Goal: Information Seeking & Learning: Learn about a topic

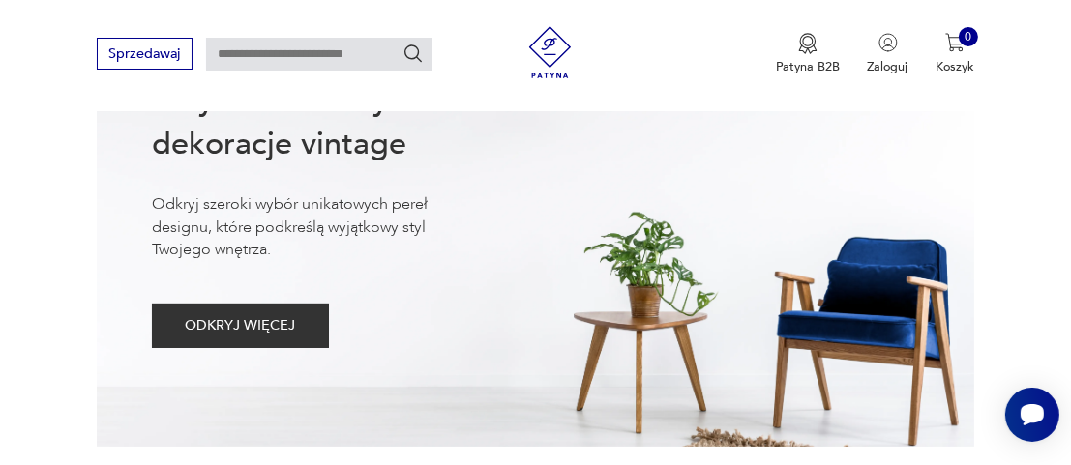
scroll to position [67, 0]
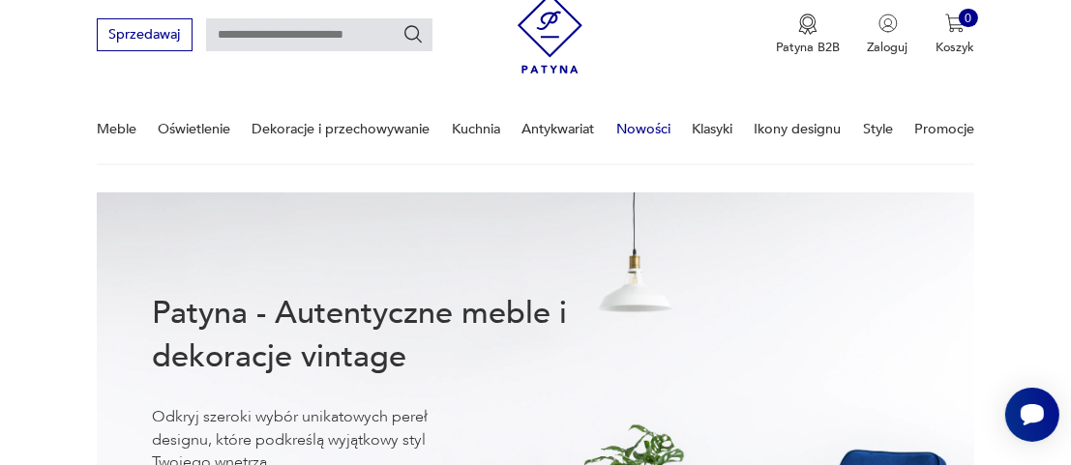
click at [637, 133] on link "Nowości" at bounding box center [643, 129] width 54 height 67
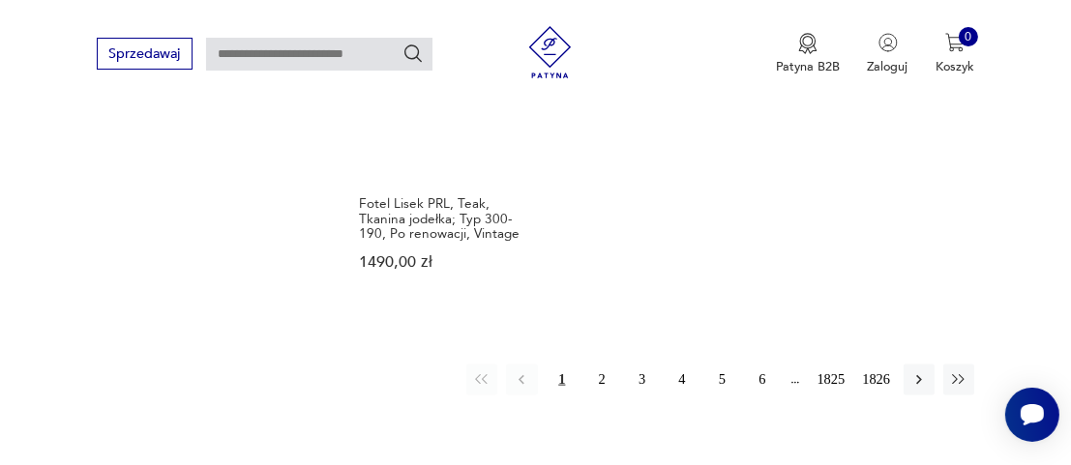
scroll to position [2301, 0]
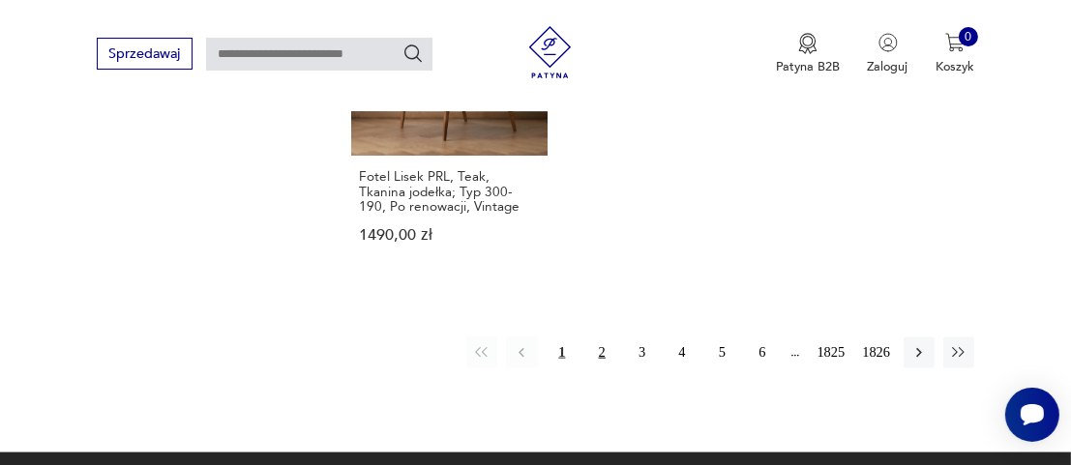
click at [607, 338] on button "2" at bounding box center [601, 353] width 31 height 31
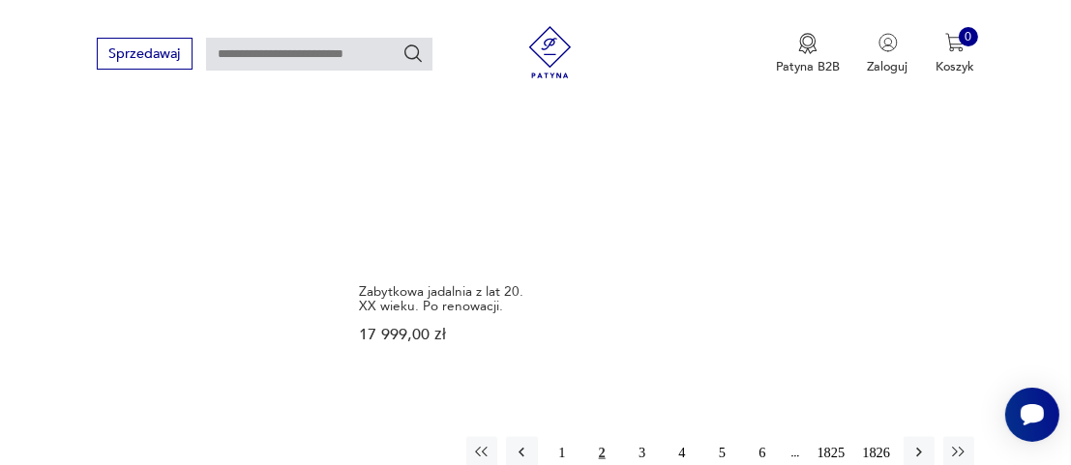
scroll to position [2242, 0]
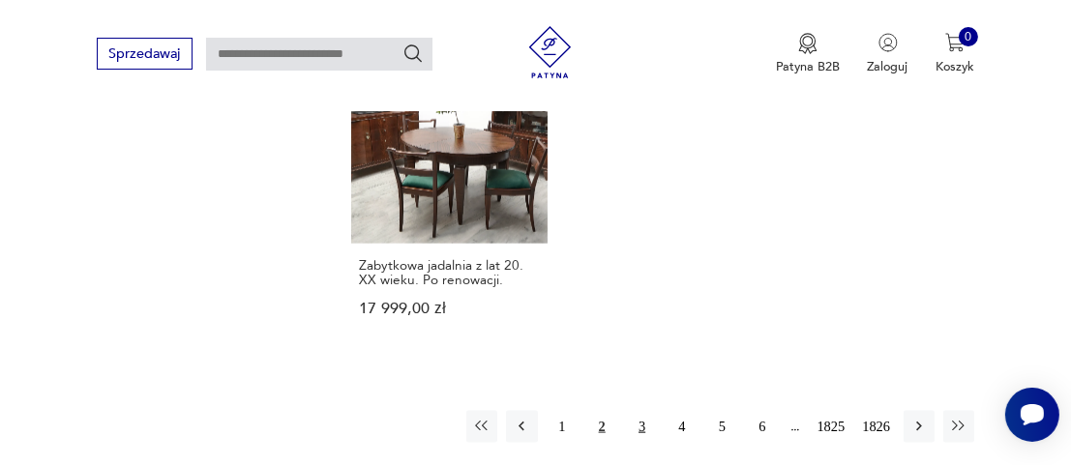
click at [646, 411] on button "3" at bounding box center [641, 426] width 31 height 31
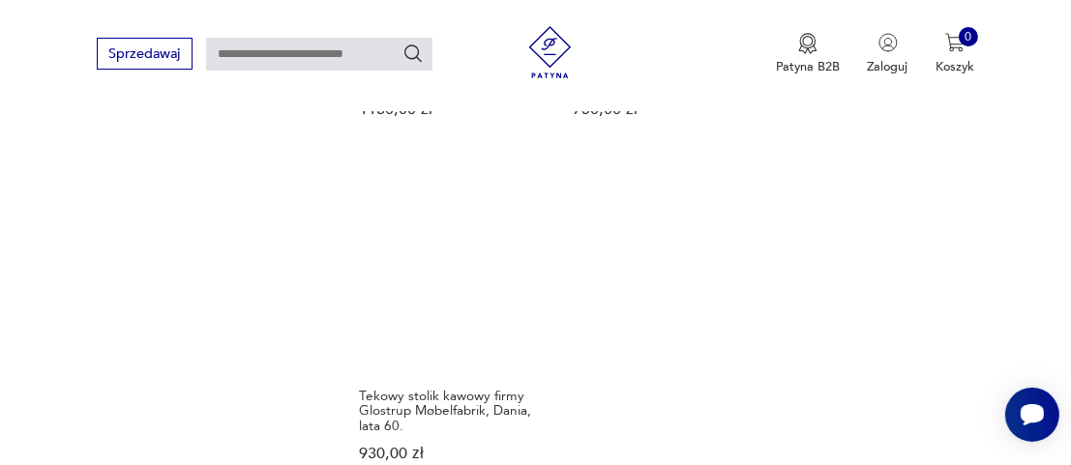
scroll to position [2242, 0]
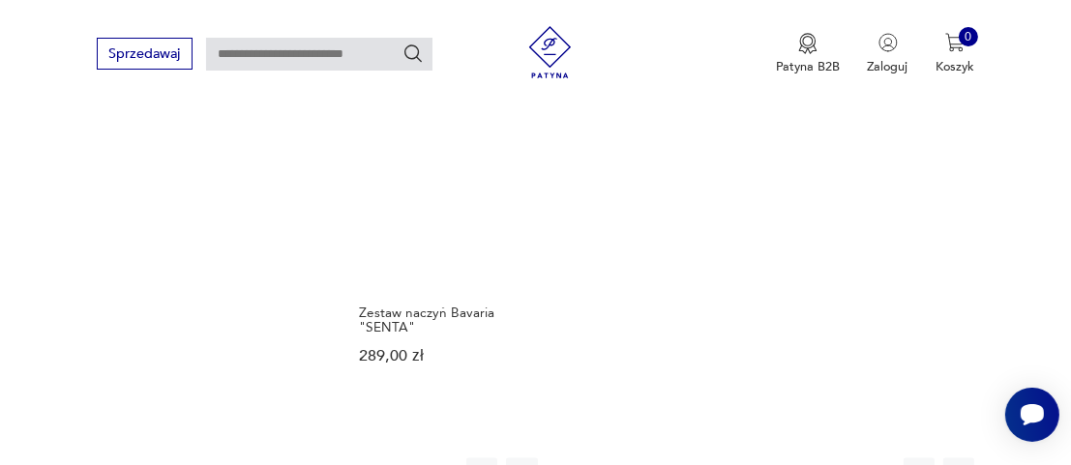
scroll to position [2339, 0]
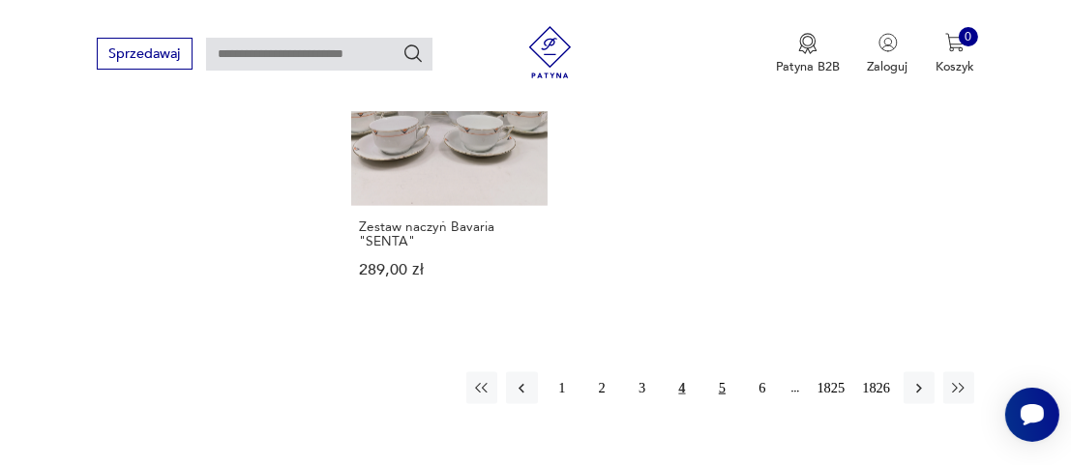
click at [719, 372] on button "5" at bounding box center [721, 387] width 31 height 31
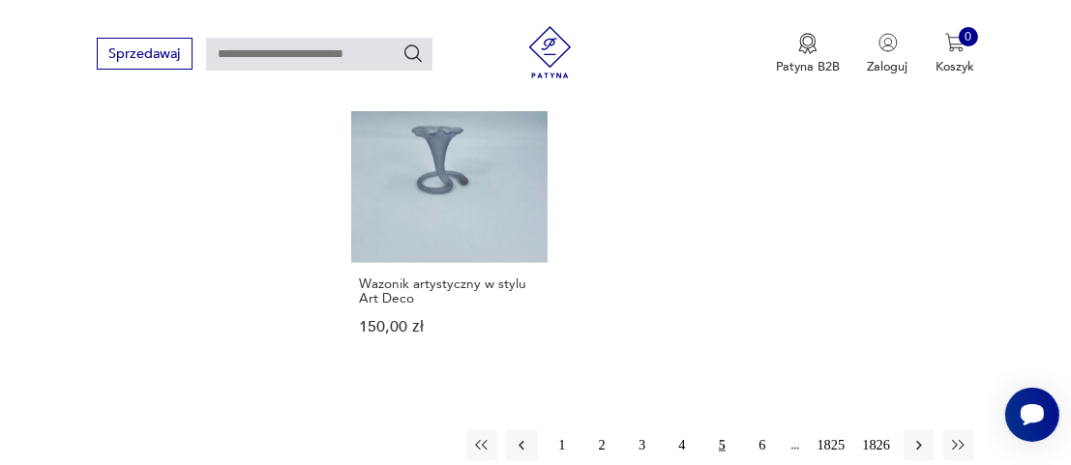
scroll to position [2339, 0]
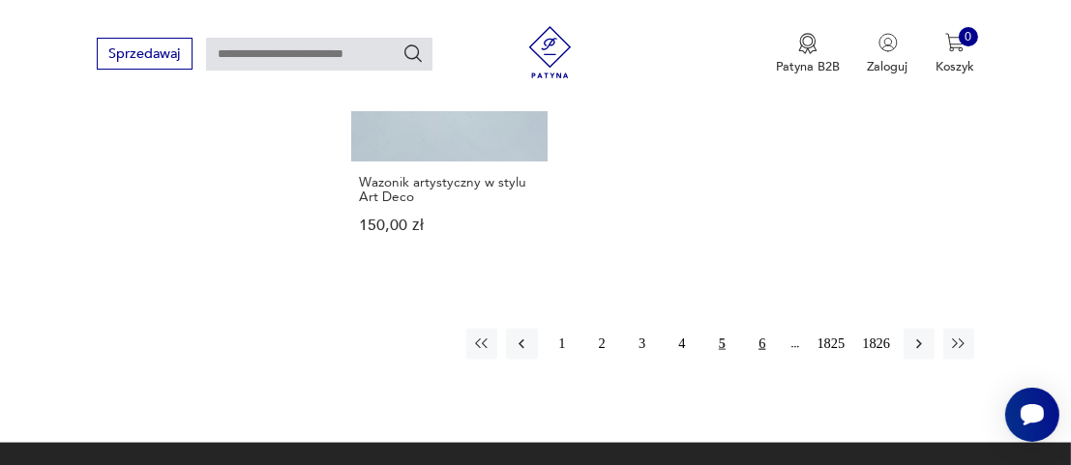
click at [755, 329] on button "6" at bounding box center [762, 344] width 31 height 31
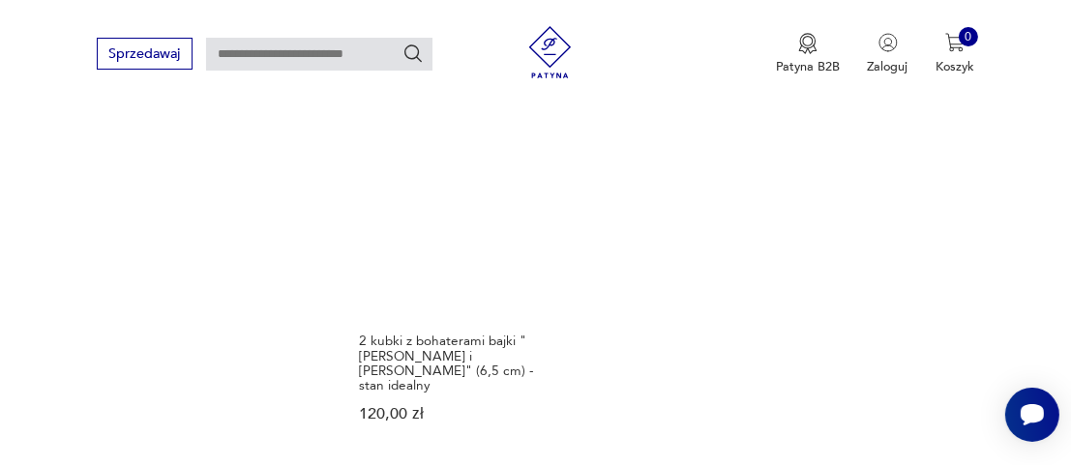
scroll to position [2339, 0]
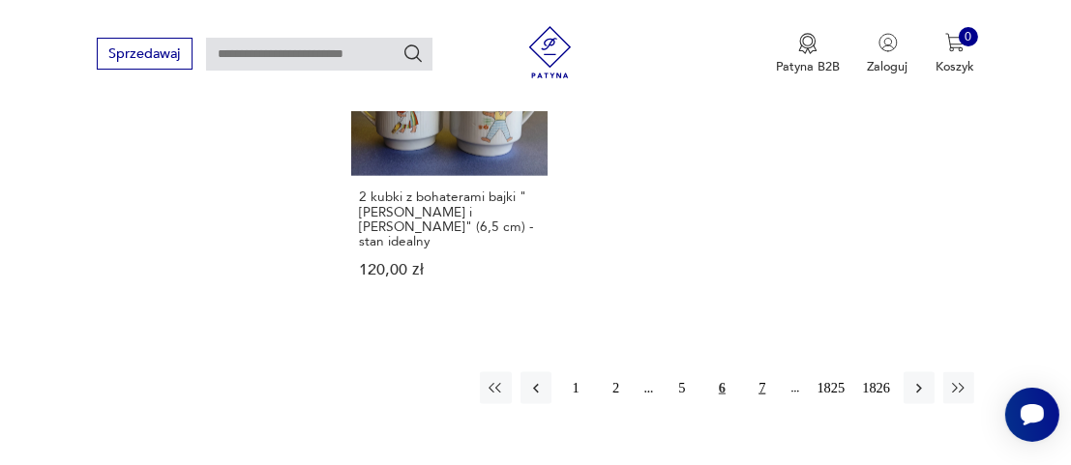
click at [759, 372] on button "7" at bounding box center [762, 387] width 31 height 31
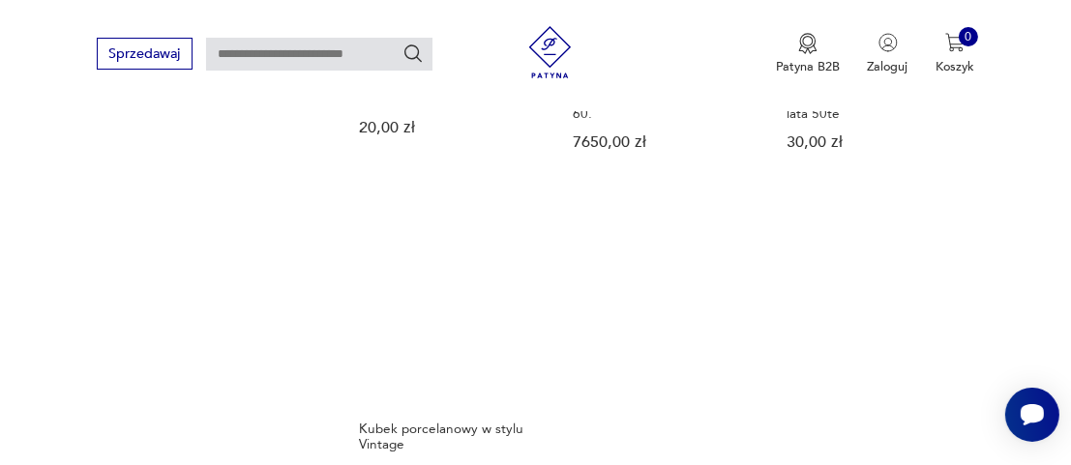
scroll to position [2339, 0]
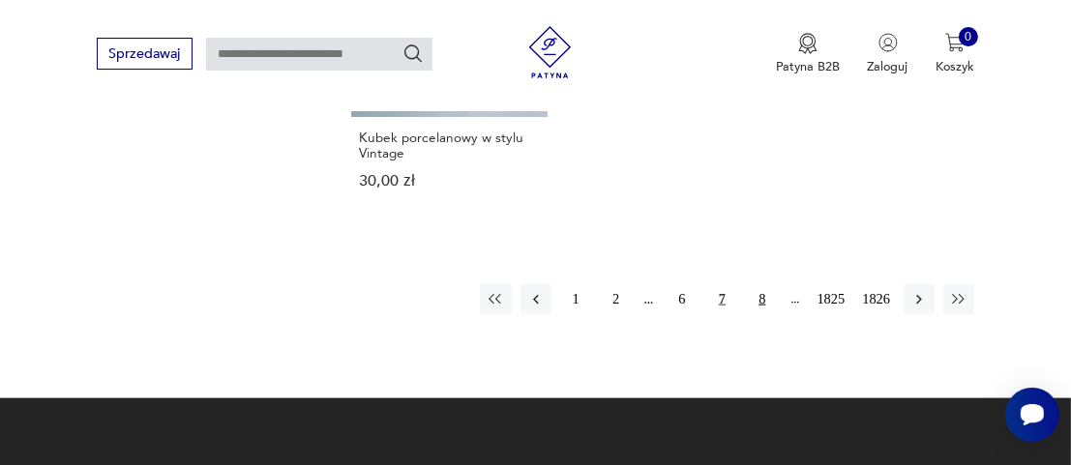
click at [761, 287] on button "8" at bounding box center [762, 299] width 31 height 31
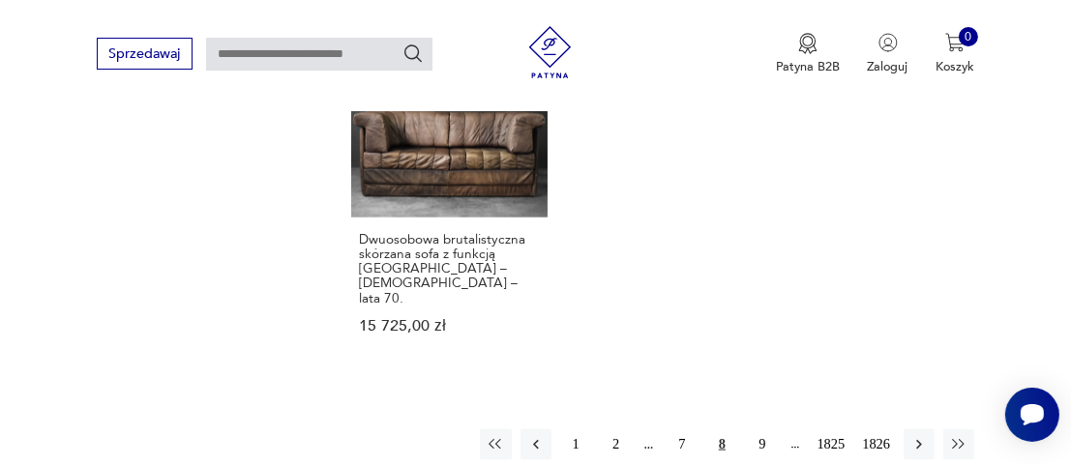
scroll to position [2339, 0]
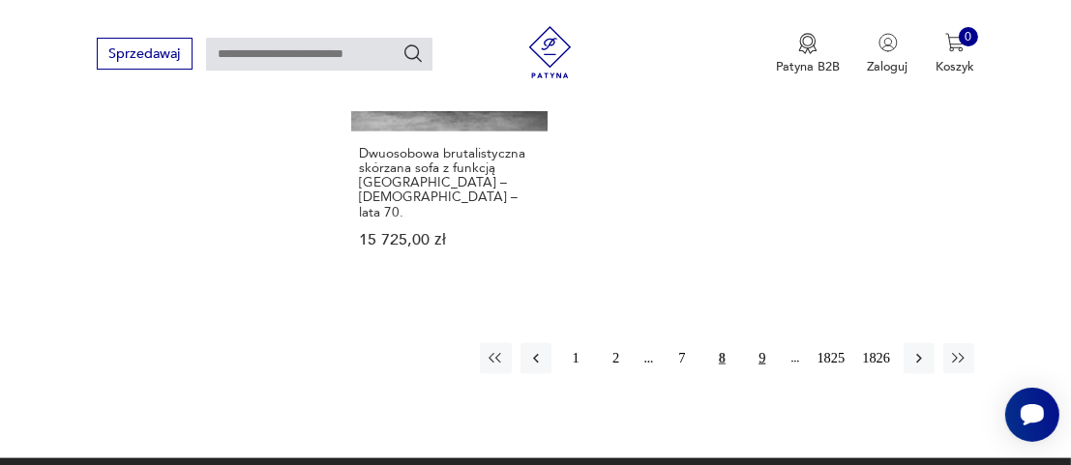
click at [759, 343] on button "9" at bounding box center [762, 358] width 31 height 31
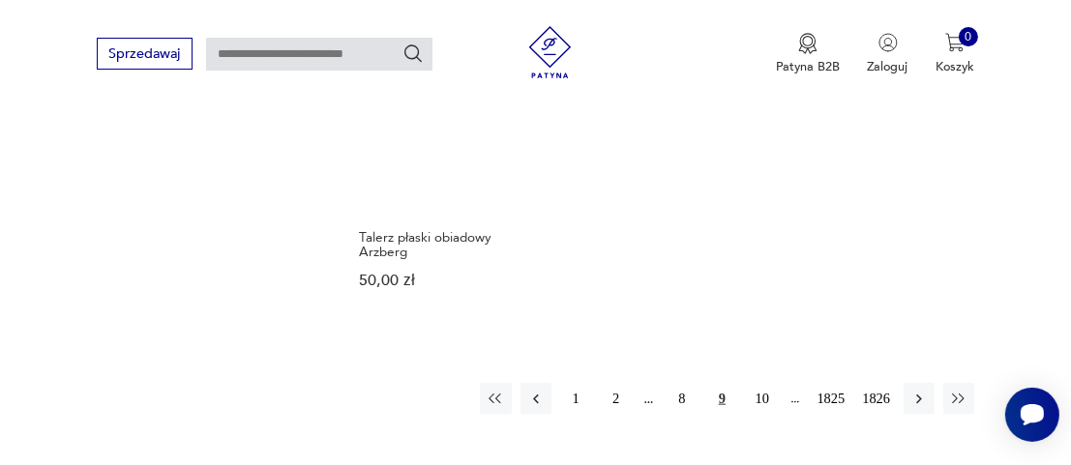
scroll to position [2339, 0]
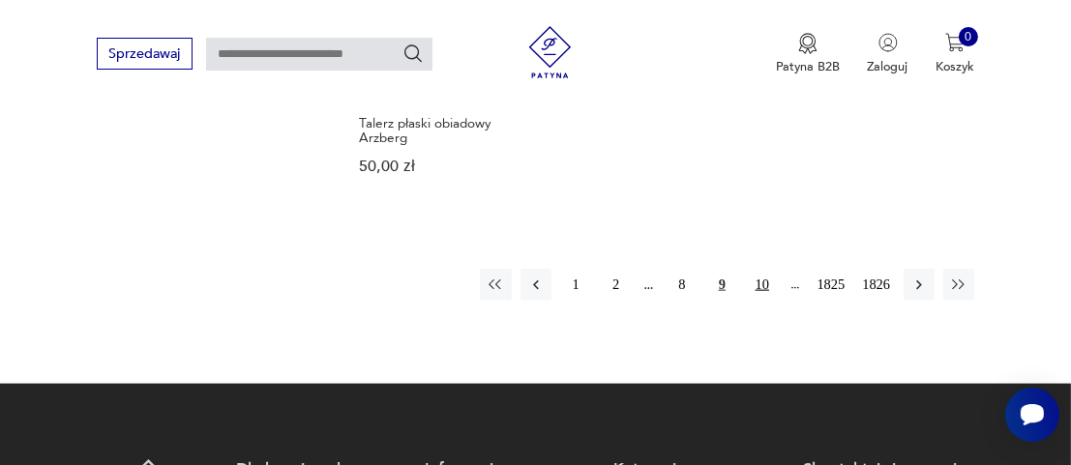
click at [767, 269] on button "10" at bounding box center [762, 284] width 31 height 31
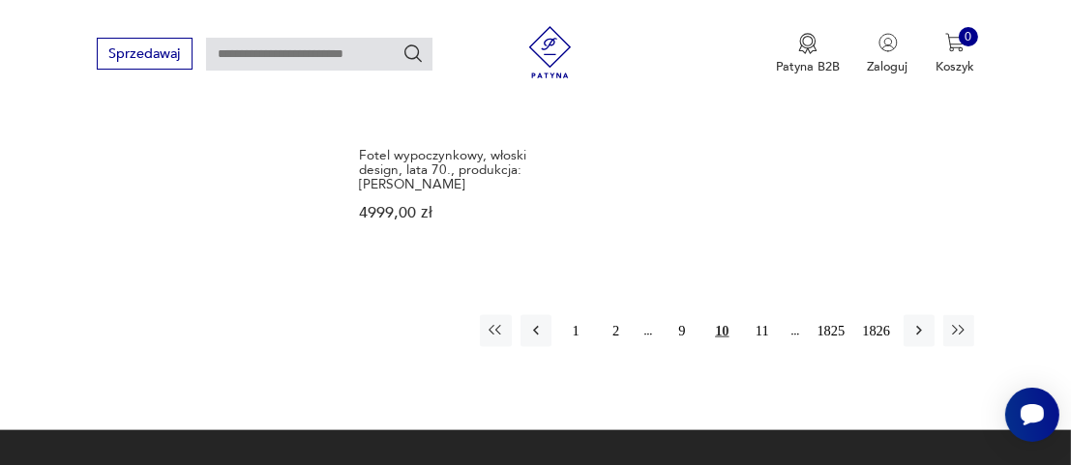
scroll to position [2339, 0]
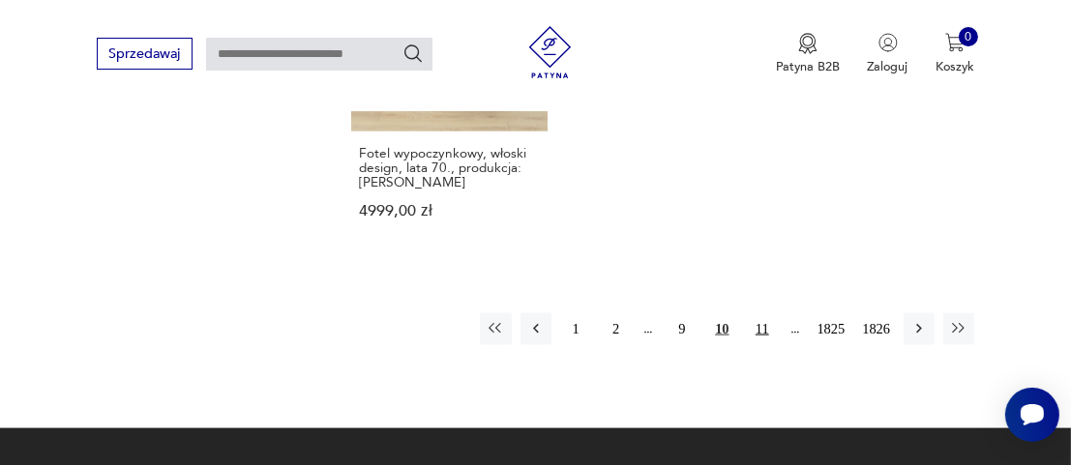
click at [765, 313] on button "11" at bounding box center [762, 328] width 31 height 31
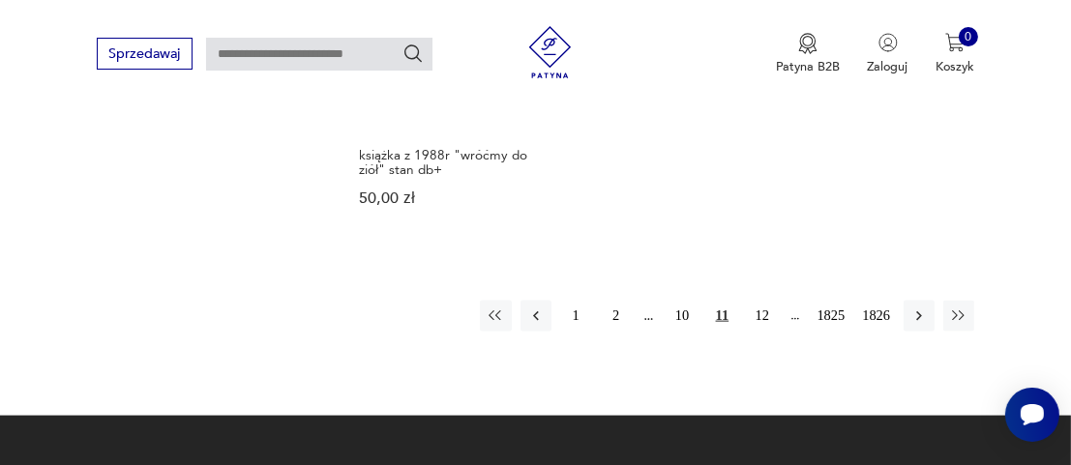
scroll to position [2339, 0]
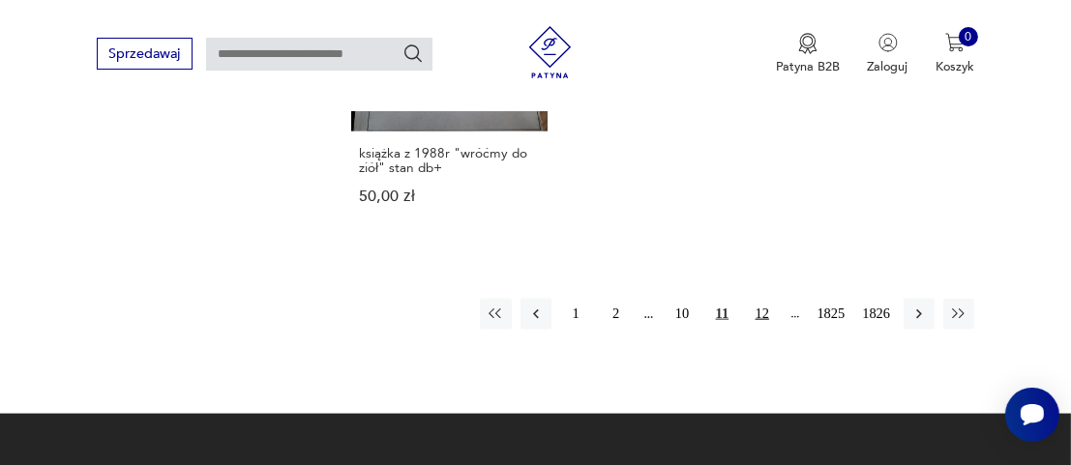
click at [768, 300] on button "12" at bounding box center [762, 314] width 31 height 31
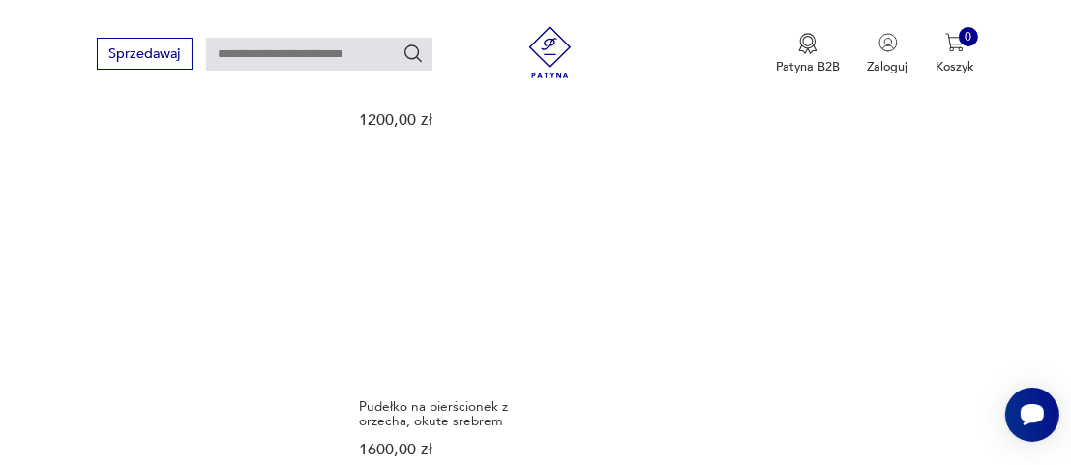
scroll to position [2242, 0]
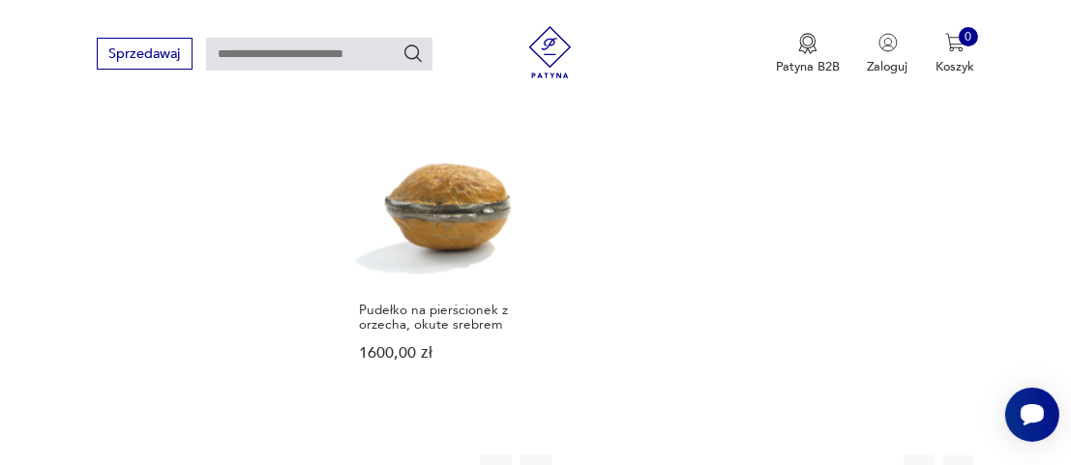
click at [758, 456] on button "13" at bounding box center [762, 471] width 31 height 31
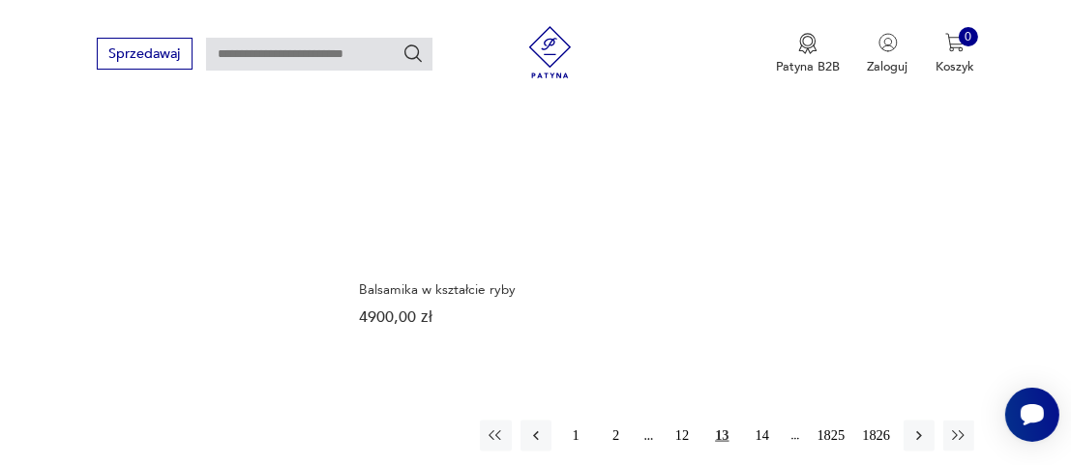
scroll to position [2435, 0]
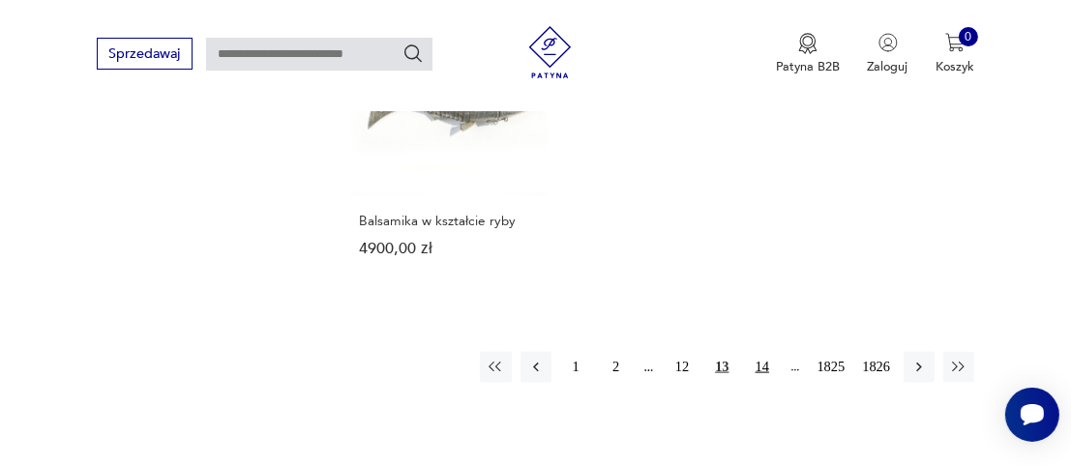
click at [761, 352] on button "14" at bounding box center [762, 367] width 31 height 31
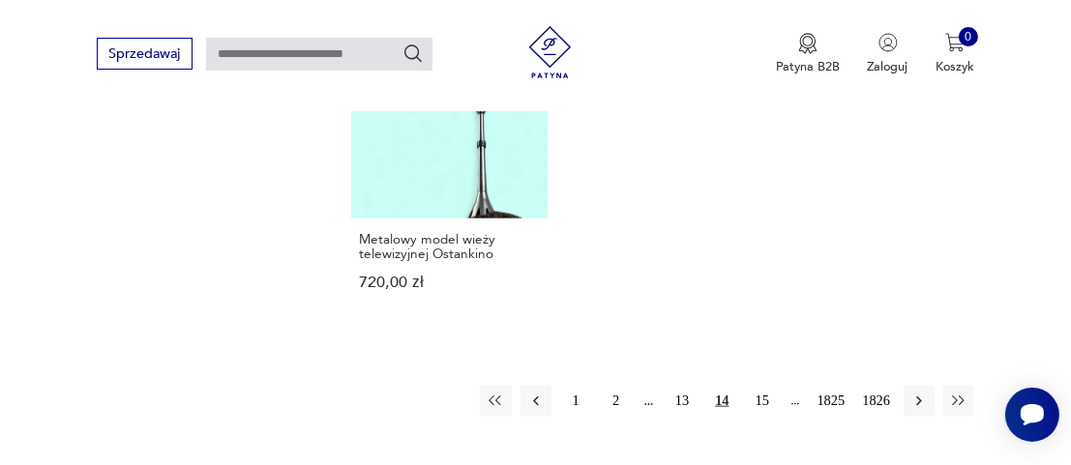
scroll to position [2339, 0]
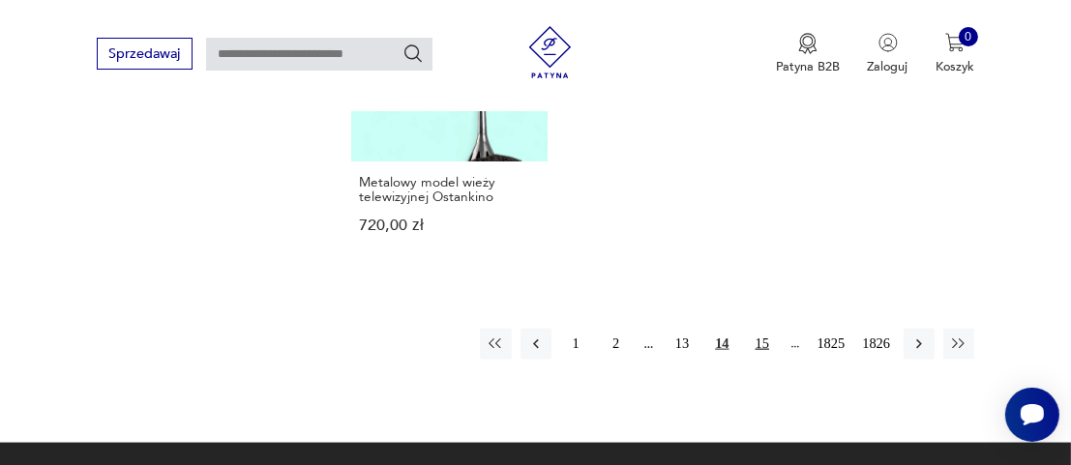
click at [765, 332] on button "15" at bounding box center [762, 344] width 31 height 31
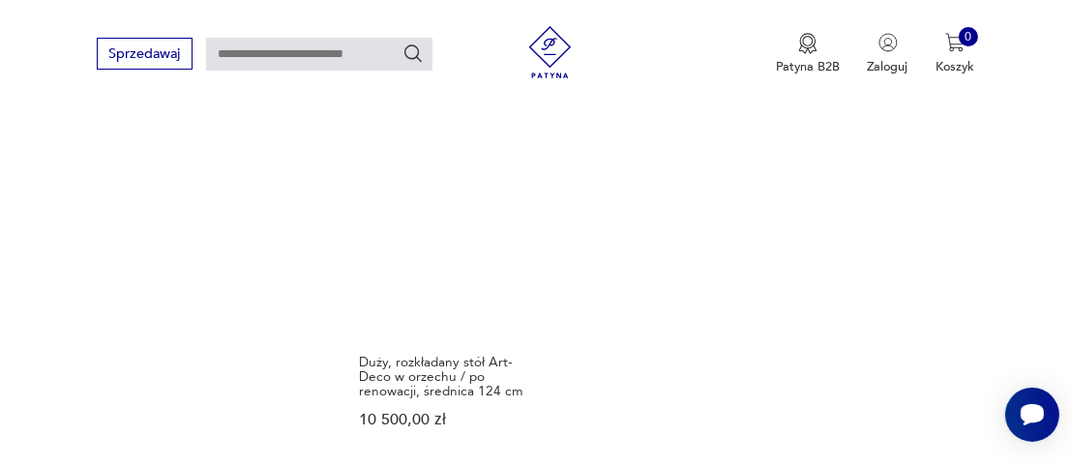
scroll to position [2339, 0]
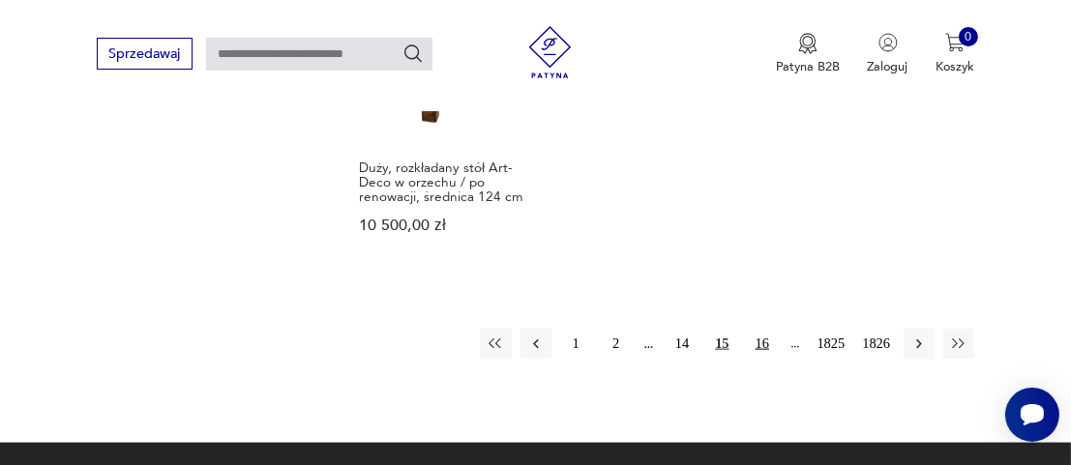
click at [761, 345] on button "16" at bounding box center [762, 344] width 31 height 31
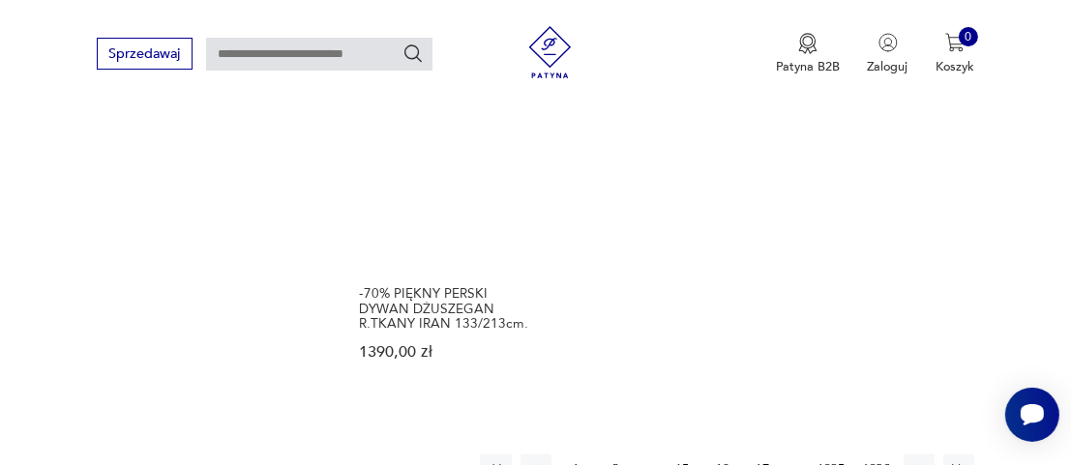
scroll to position [2339, 0]
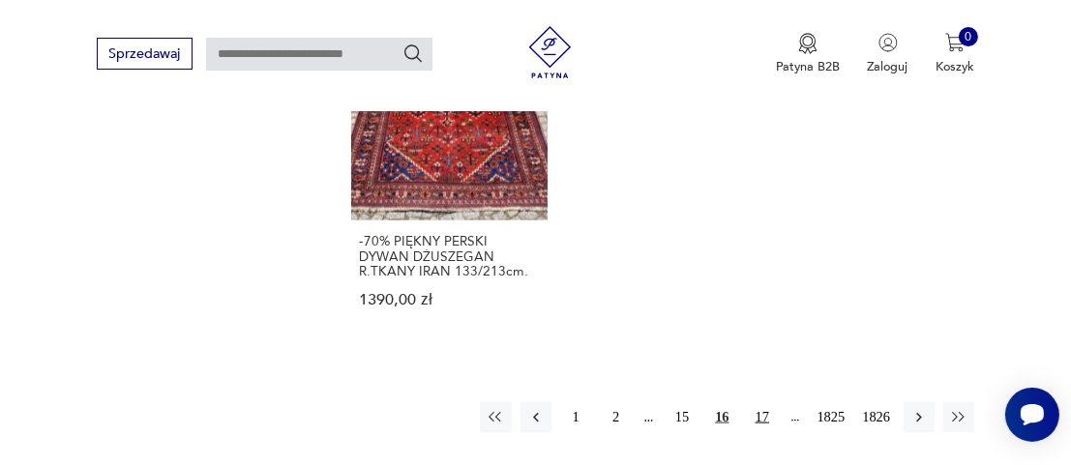
click at [768, 402] on button "17" at bounding box center [762, 417] width 31 height 31
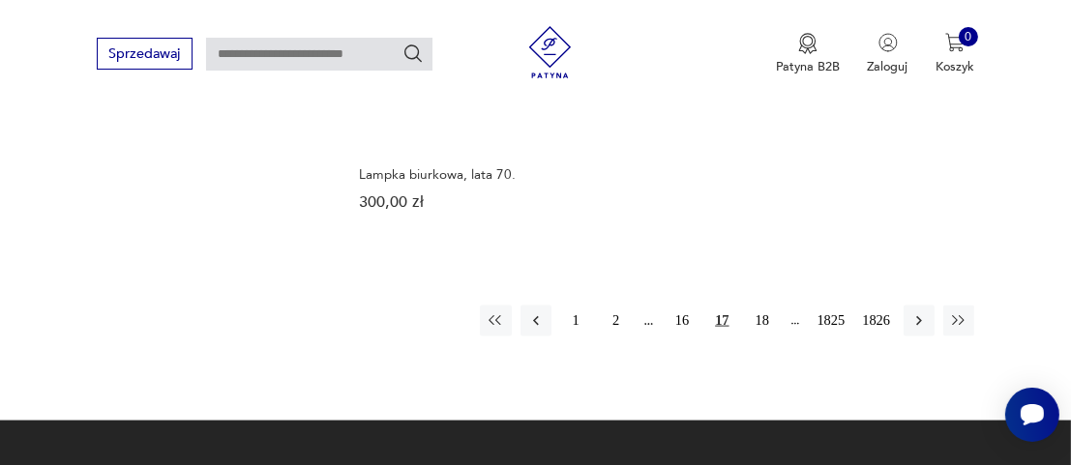
scroll to position [2435, 0]
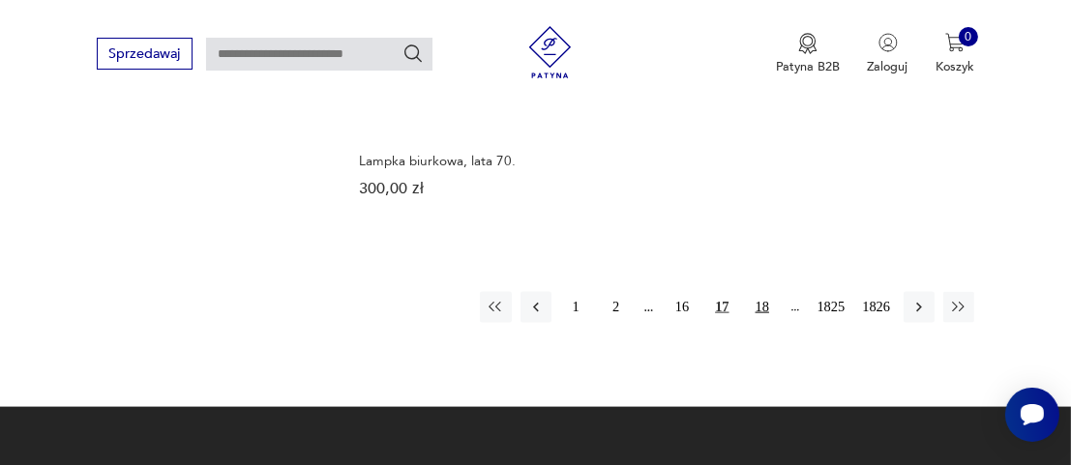
click at [769, 292] on button "18" at bounding box center [762, 307] width 31 height 31
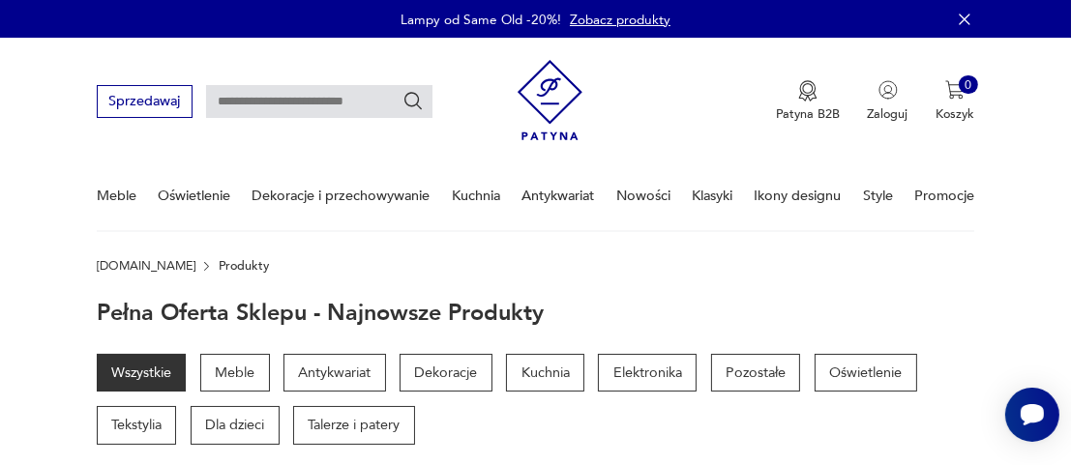
drag, startPoint x: 232, startPoint y: 109, endPoint x: 293, endPoint y: 152, distance: 74.3
click at [233, 110] on input "text" at bounding box center [319, 101] width 226 height 33
type input "**********"
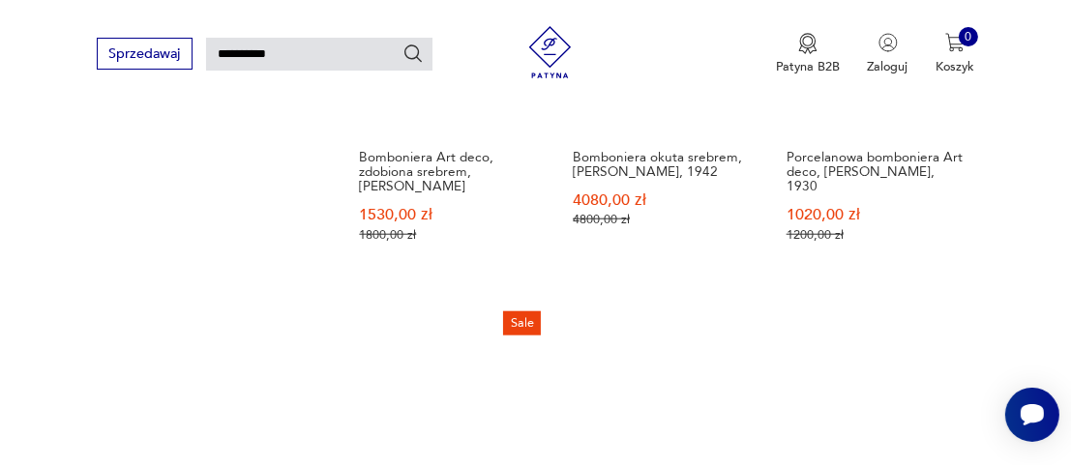
scroll to position [2079, 0]
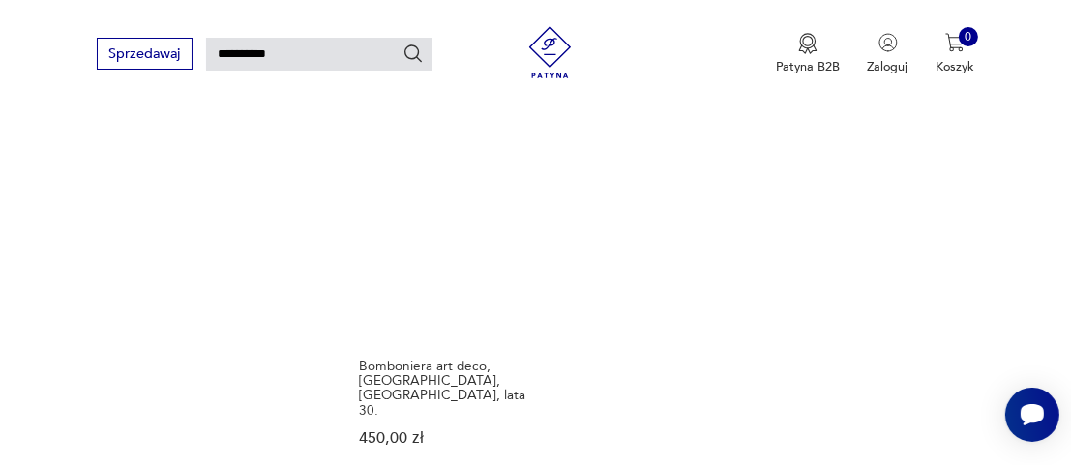
scroll to position [2079, 0]
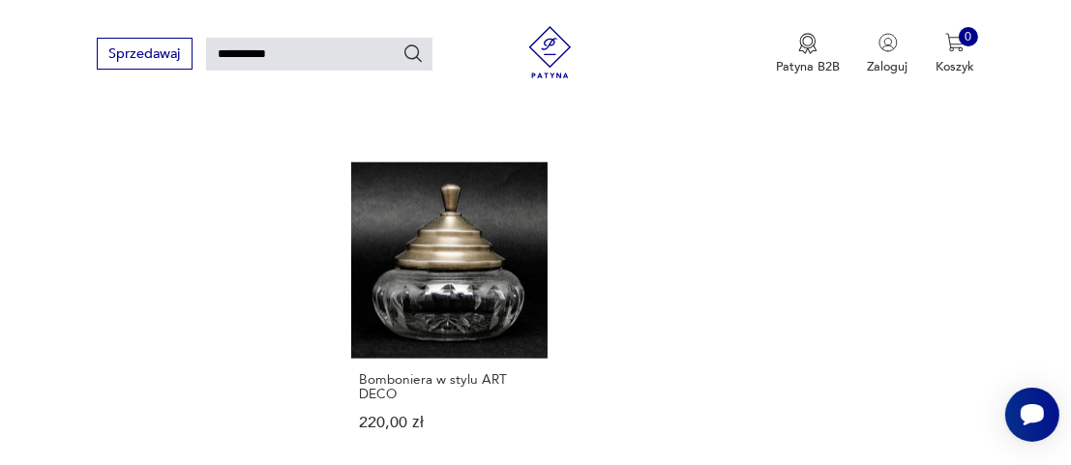
scroll to position [2079, 0]
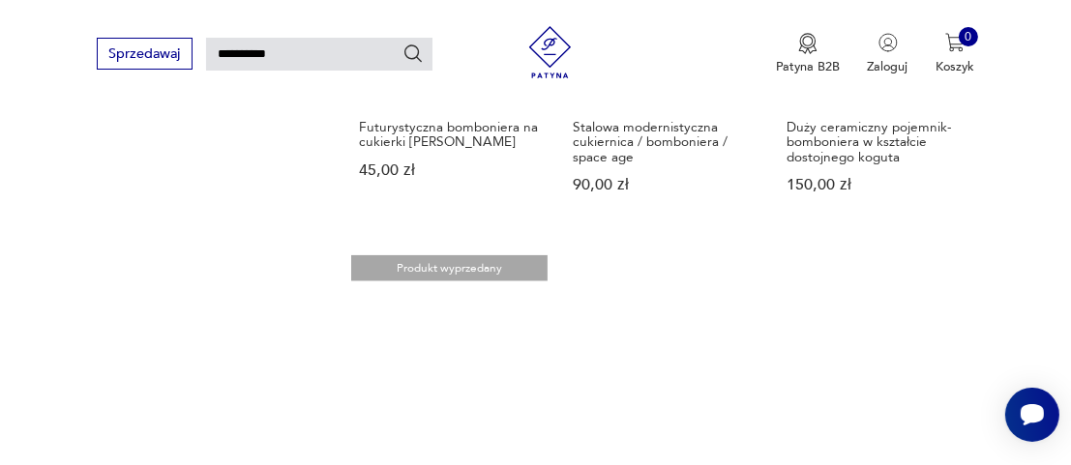
scroll to position [2079, 0]
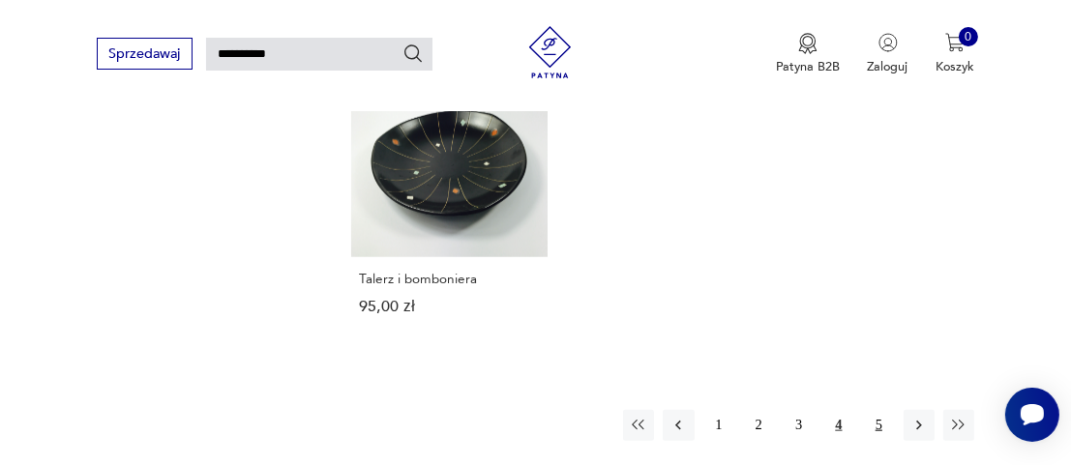
click at [878, 429] on button "5" at bounding box center [878, 425] width 31 height 31
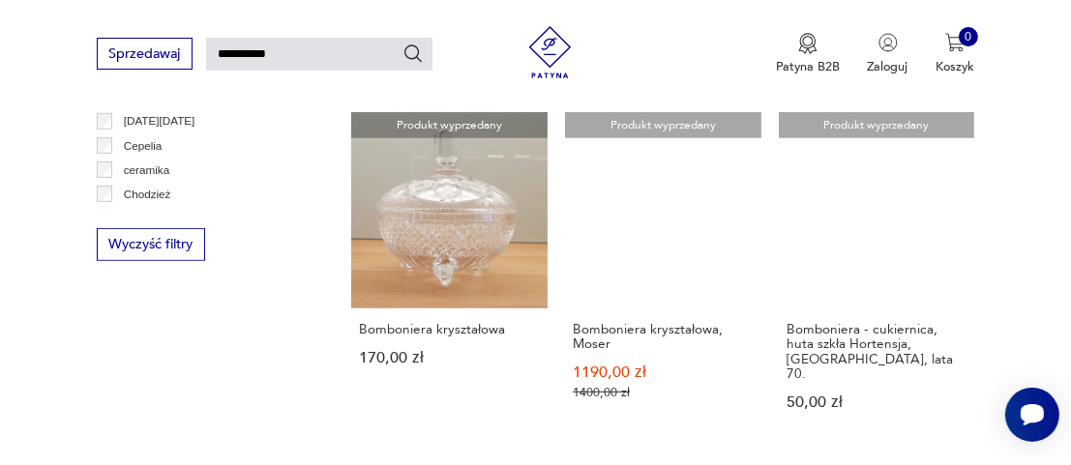
scroll to position [918, 0]
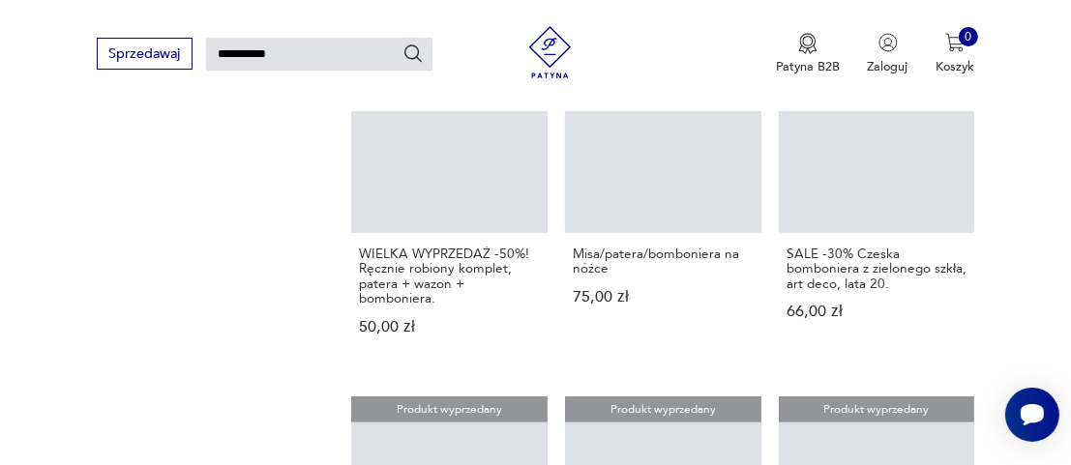
scroll to position [2631, 0]
